Goal: Task Accomplishment & Management: Manage account settings

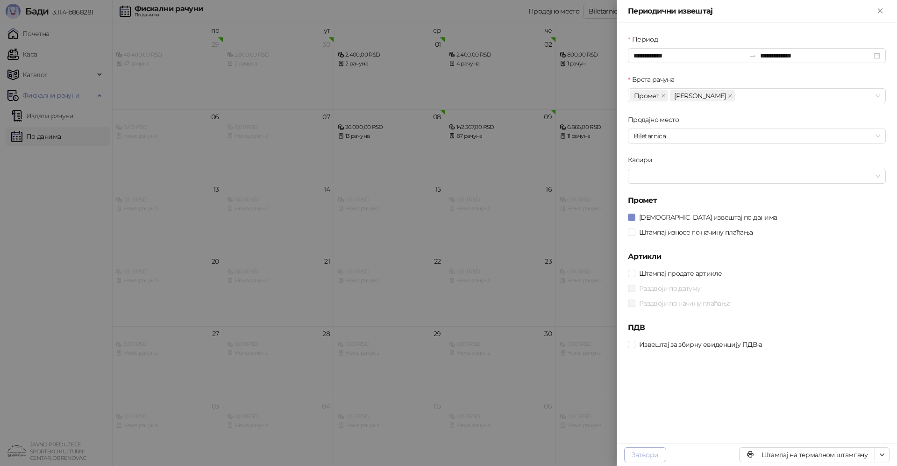
click at [639, 451] on button "Затвори" at bounding box center [645, 454] width 42 height 15
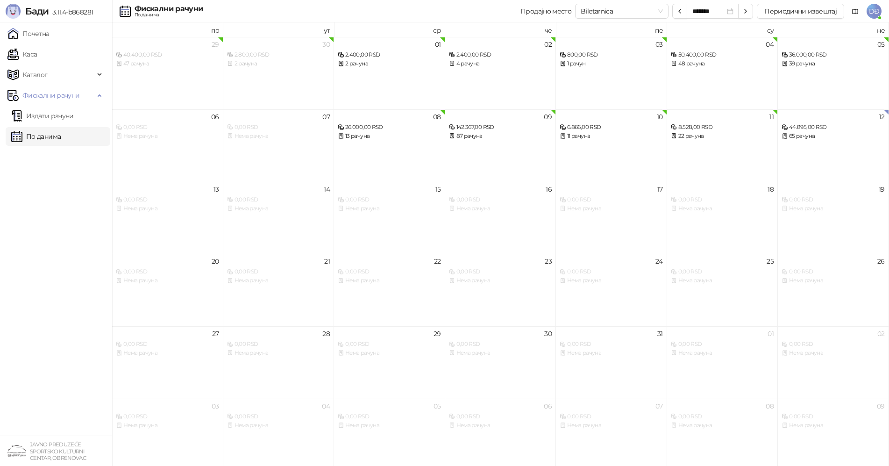
click at [18, 11] on img at bounding box center [13, 11] width 15 height 15
click at [870, 13] on span "DĐ" at bounding box center [874, 11] width 15 height 15
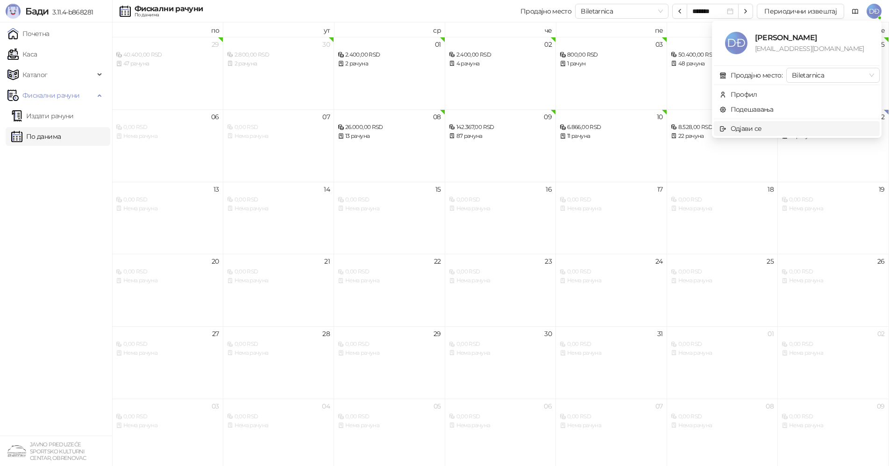
click at [768, 131] on span "Одјави се" at bounding box center [796, 128] width 155 height 10
